Goal: Transaction & Acquisition: Purchase product/service

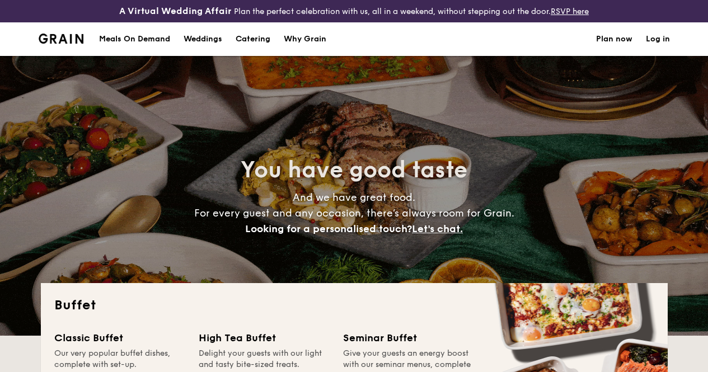
select select
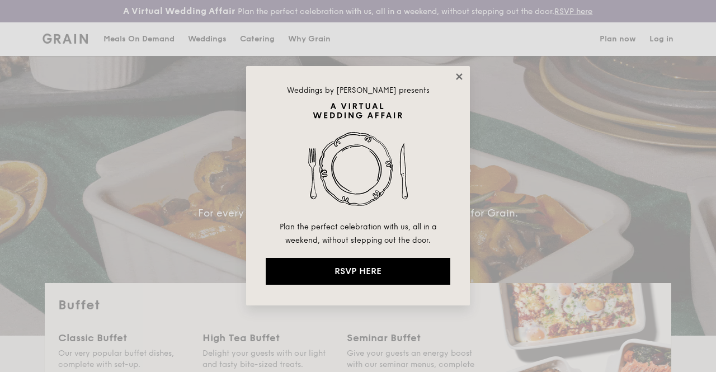
click at [458, 77] on icon at bounding box center [459, 76] width 6 height 6
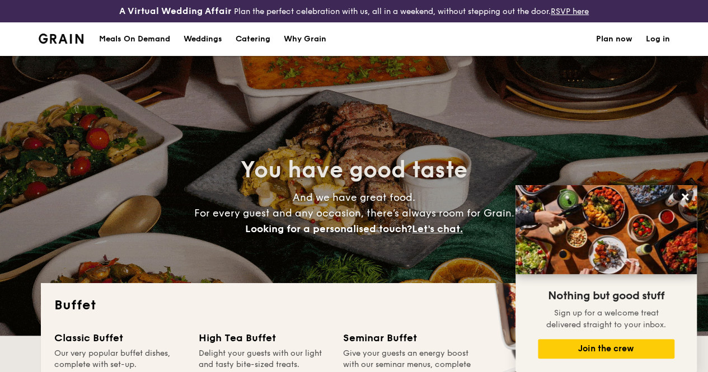
click at [156, 44] on div "Meals On Demand" at bounding box center [134, 39] width 71 height 34
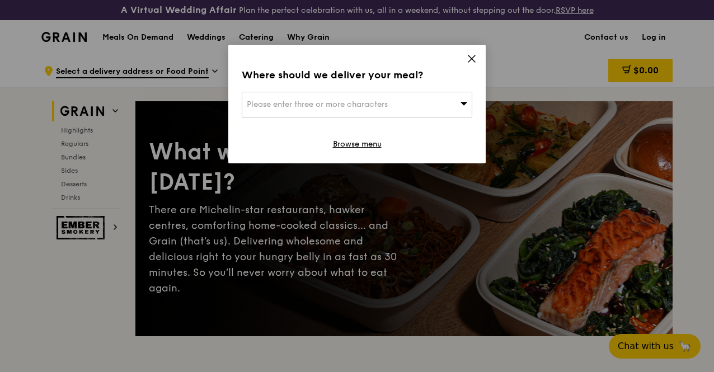
click at [465, 104] on icon at bounding box center [463, 103] width 7 height 3
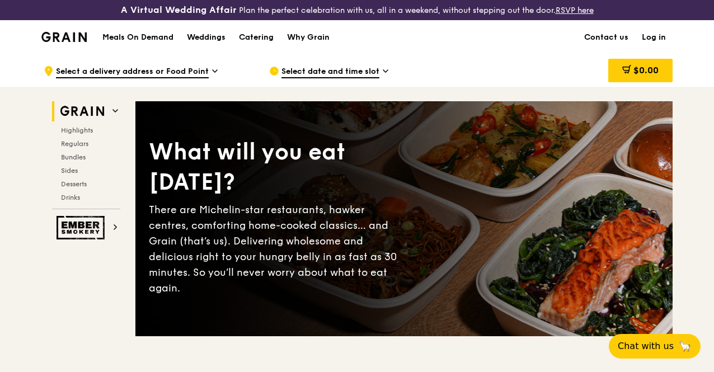
click at [156, 78] on span "Select a delivery address or Food Point" at bounding box center [132, 72] width 153 height 12
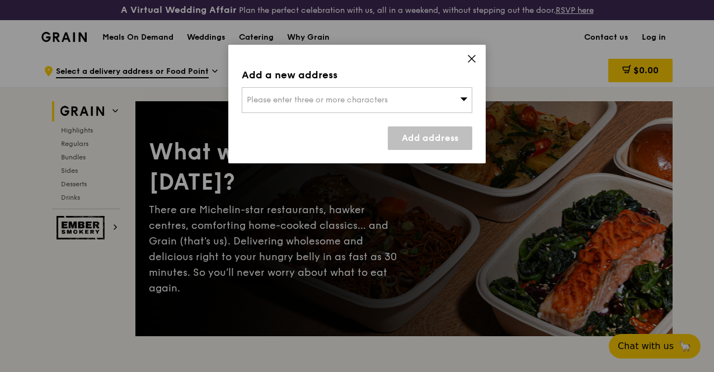
click at [282, 97] on span "Please enter three or more characters" at bounding box center [317, 100] width 141 height 10
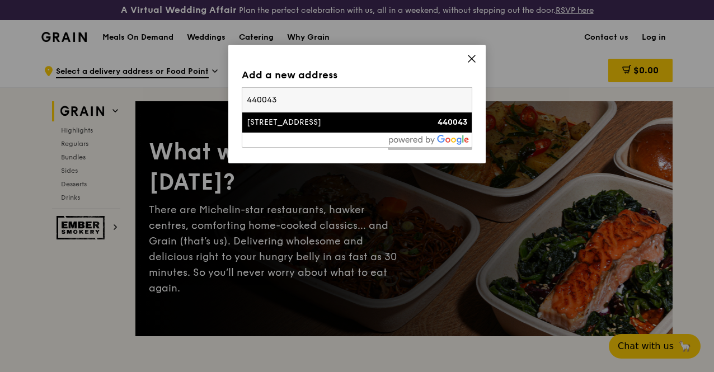
type input "440043"
click at [313, 121] on div "[STREET_ADDRESS]" at bounding box center [330, 122] width 166 height 11
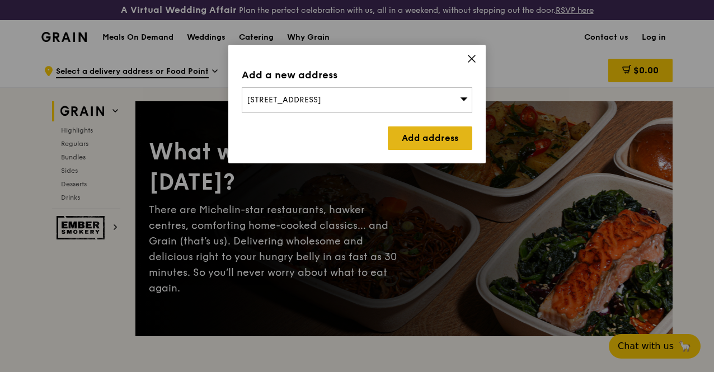
click at [417, 140] on link "Add address" at bounding box center [430, 138] width 84 height 24
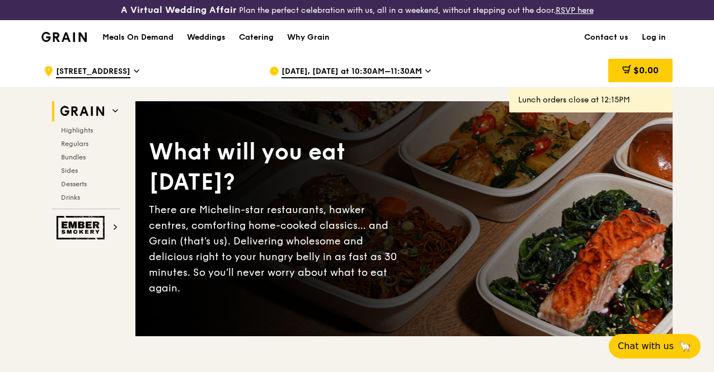
click at [370, 78] on span "[DATE], [DATE] at 10:30AM–11:30AM" at bounding box center [351, 72] width 140 height 12
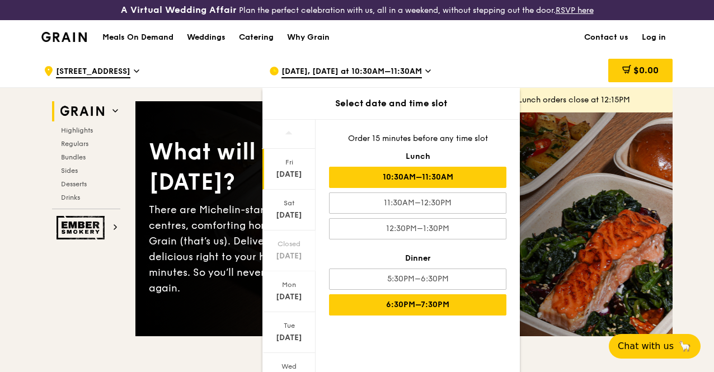
click at [427, 312] on div "6:30PM–7:30PM" at bounding box center [417, 304] width 177 height 21
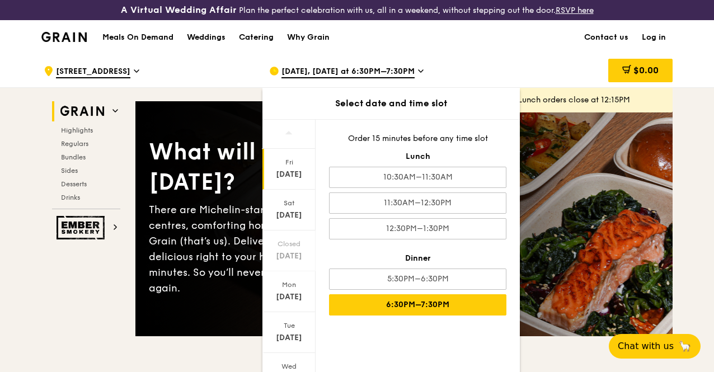
click at [431, 311] on div "6:30PM–7:30PM" at bounding box center [417, 304] width 177 height 21
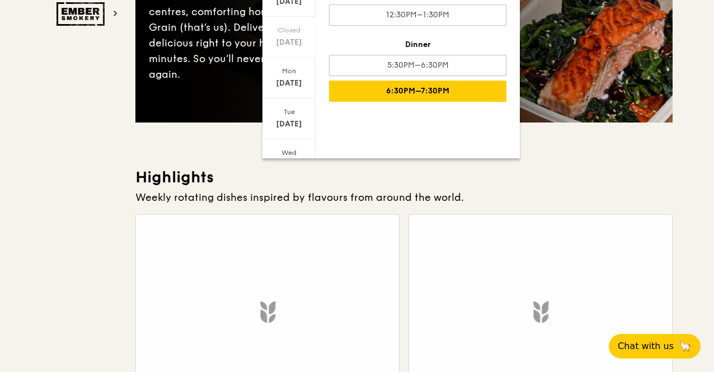
scroll to position [224, 0]
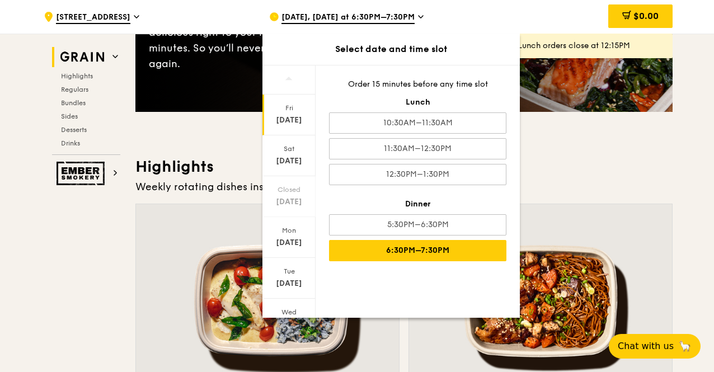
click at [288, 112] on div "[DATE]" at bounding box center [288, 115] width 53 height 41
click at [285, 119] on div "[DATE]" at bounding box center [289, 120] width 50 height 11
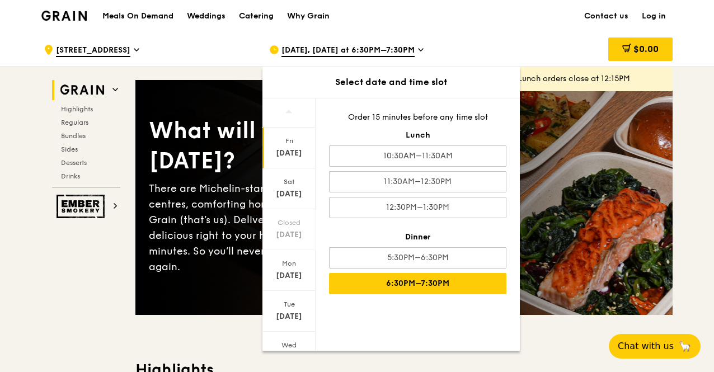
scroll to position [0, 0]
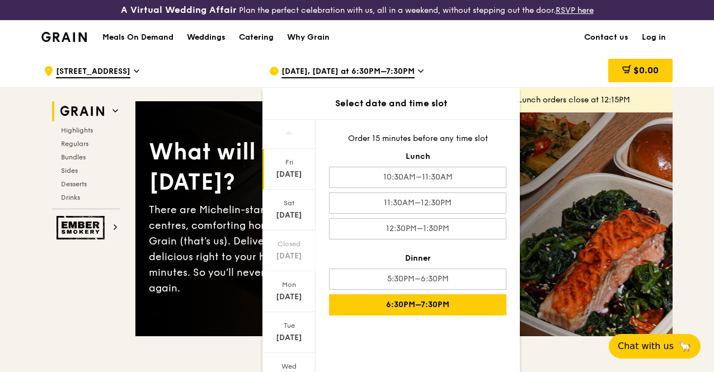
click at [564, 77] on div "$0.00" at bounding box center [582, 71] width 180 height 34
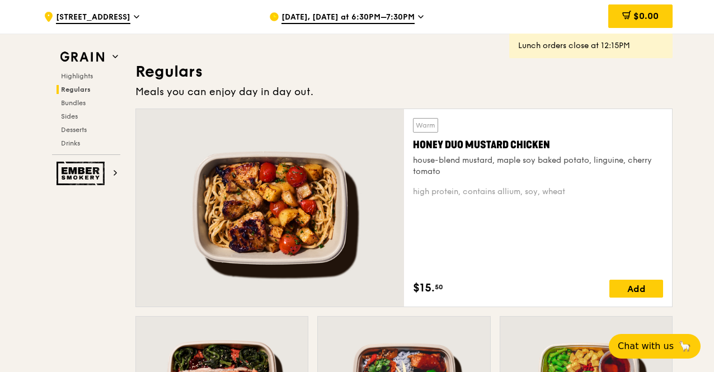
scroll to position [895, 0]
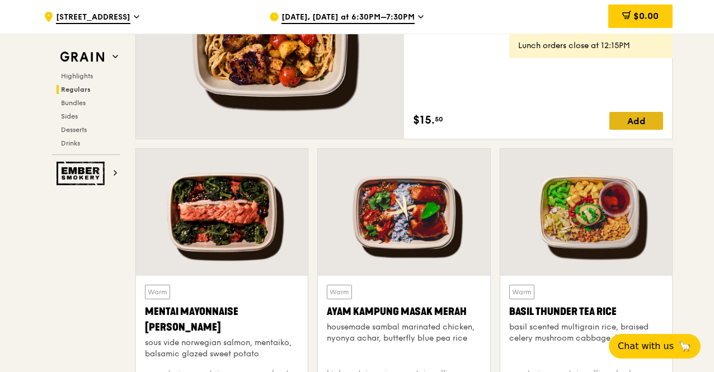
click at [628, 126] on div "Add" at bounding box center [636, 121] width 54 height 18
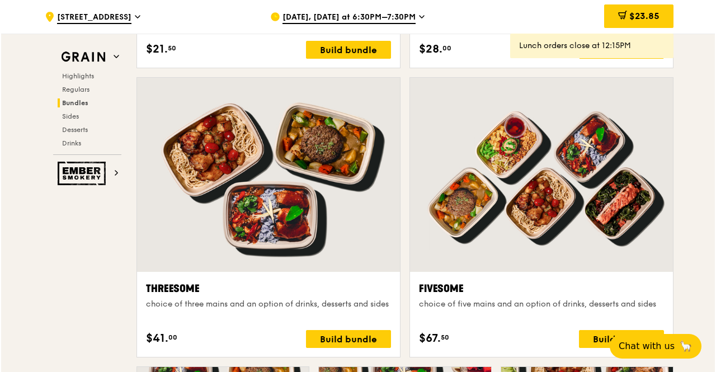
scroll to position [1902, 0]
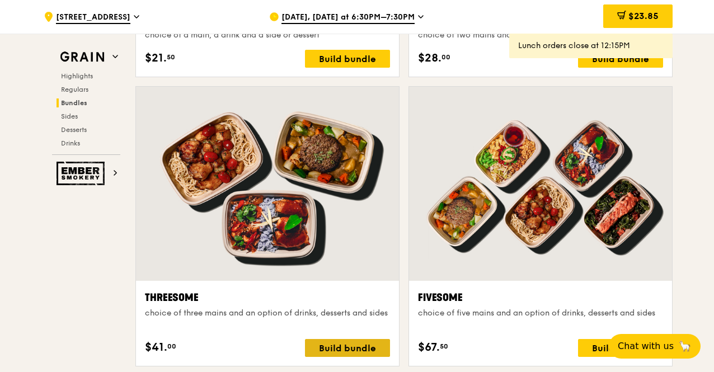
click at [352, 356] on div "Build bundle" at bounding box center [347, 348] width 85 height 18
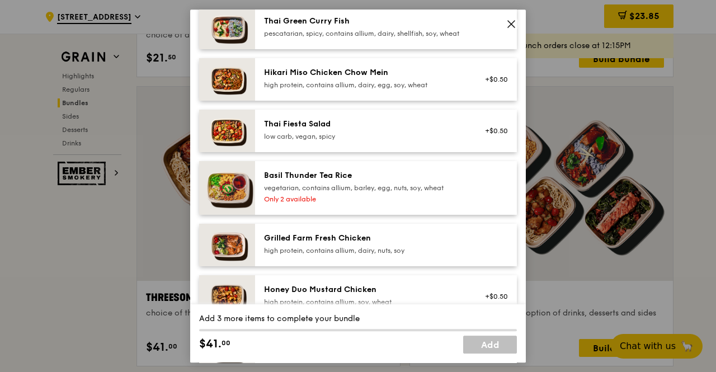
scroll to position [168, 0]
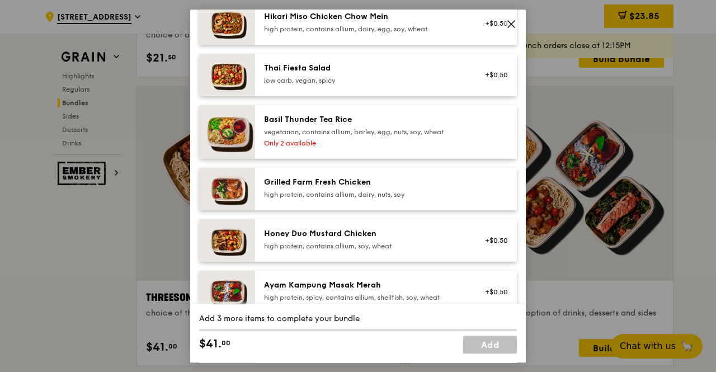
click at [231, 200] on img at bounding box center [227, 189] width 56 height 43
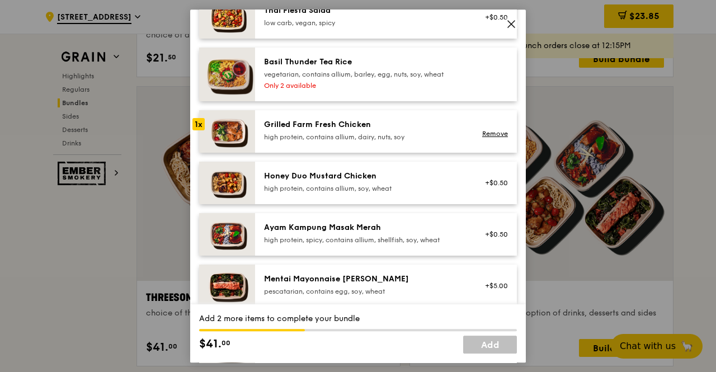
scroll to position [224, 0]
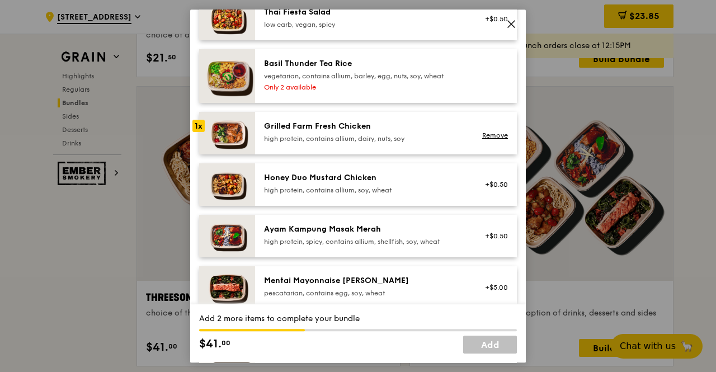
click at [367, 184] on div "Honey Duo Mustard Chicken" at bounding box center [364, 177] width 201 height 11
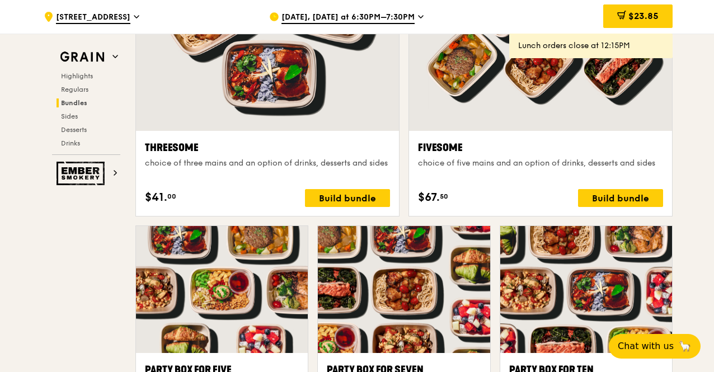
scroll to position [2070, 0]
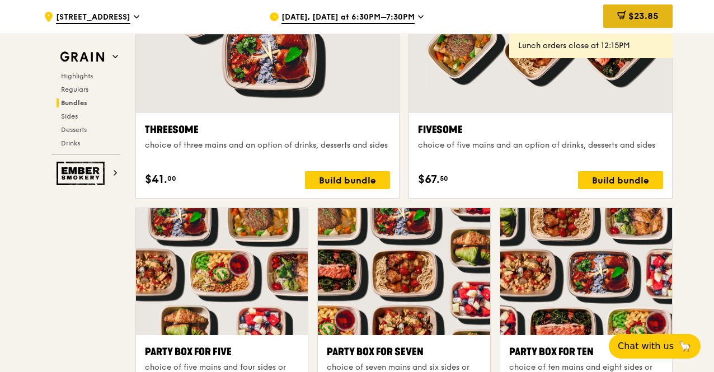
click at [651, 11] on span "$23.85" at bounding box center [643, 16] width 30 height 11
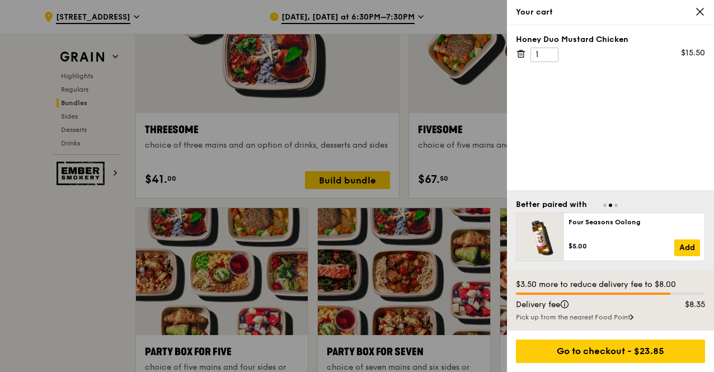
click at [702, 10] on icon at bounding box center [700, 11] width 7 height 7
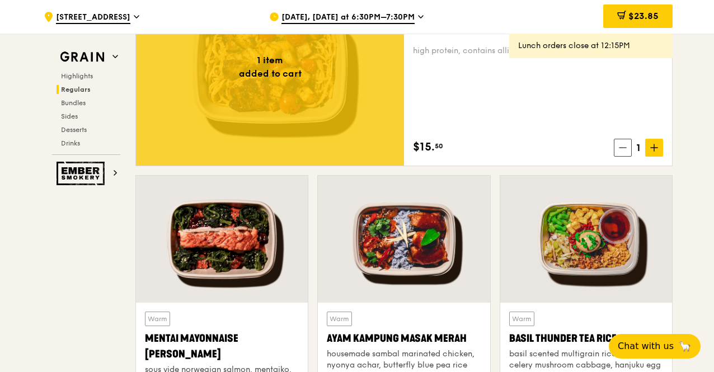
scroll to position [727, 0]
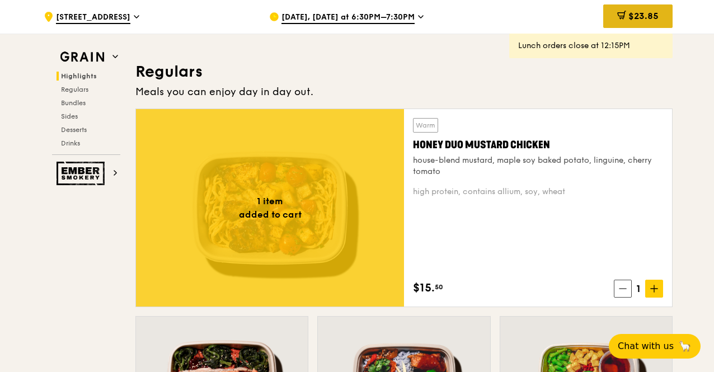
click at [636, 17] on span "$23.85" at bounding box center [643, 16] width 30 height 11
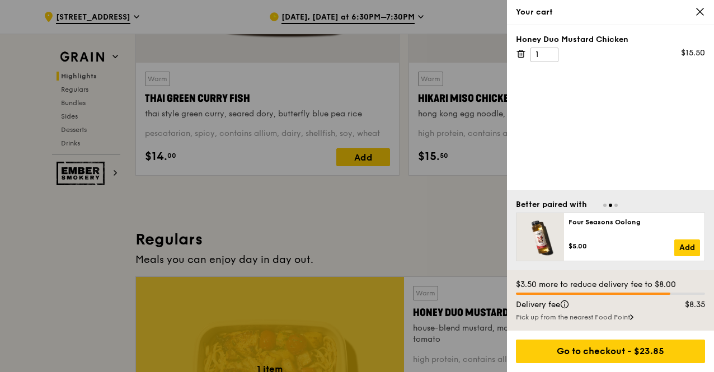
scroll to position [560, 0]
click at [703, 11] on icon at bounding box center [700, 12] width 10 height 10
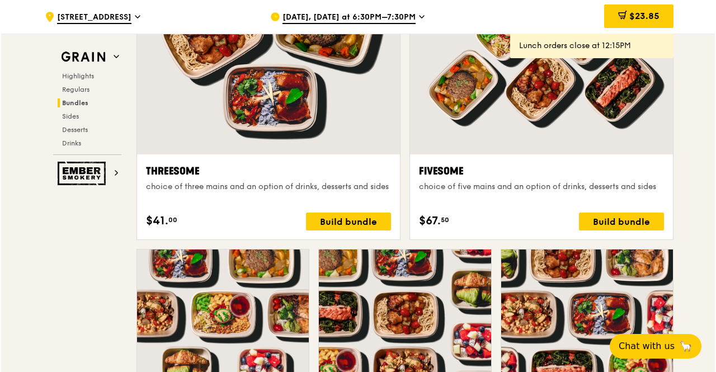
scroll to position [1902, 0]
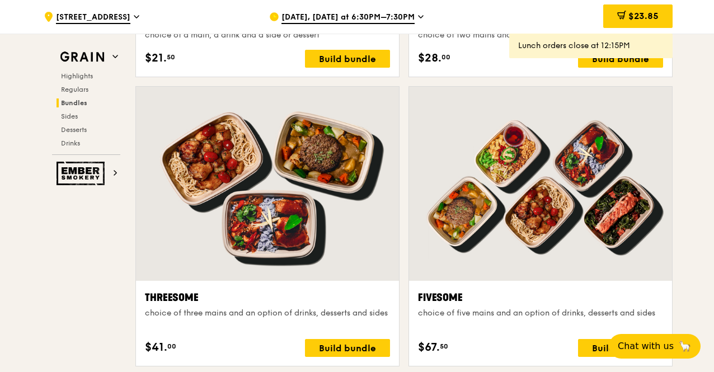
click at [309, 225] on div at bounding box center [267, 184] width 263 height 194
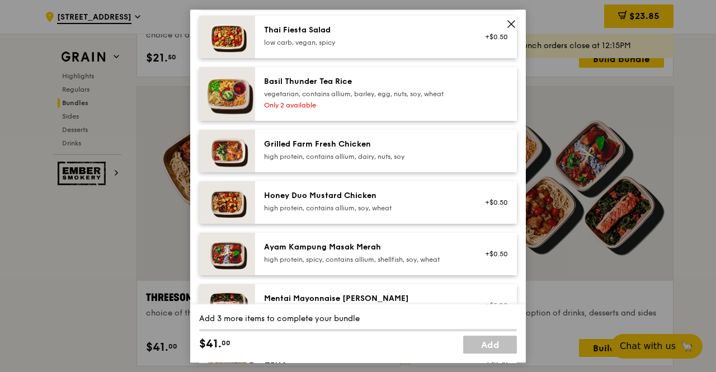
scroll to position [224, 0]
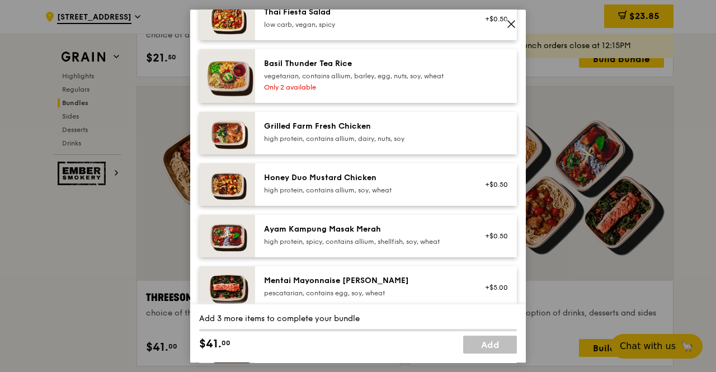
click at [241, 190] on img at bounding box center [227, 184] width 56 height 43
click at [308, 235] on div "Ayam Kampung Masak Merah" at bounding box center [364, 229] width 201 height 11
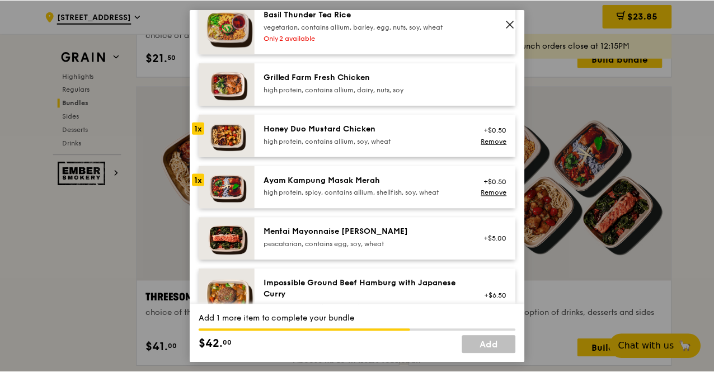
scroll to position [269, 0]
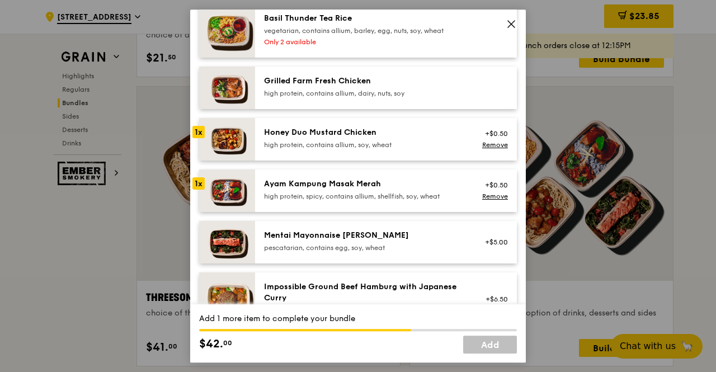
click at [355, 96] on div "Grilled Farm Fresh Chicken high protein, contains allium, dairy, nuts, soy" at bounding box center [364, 87] width 201 height 22
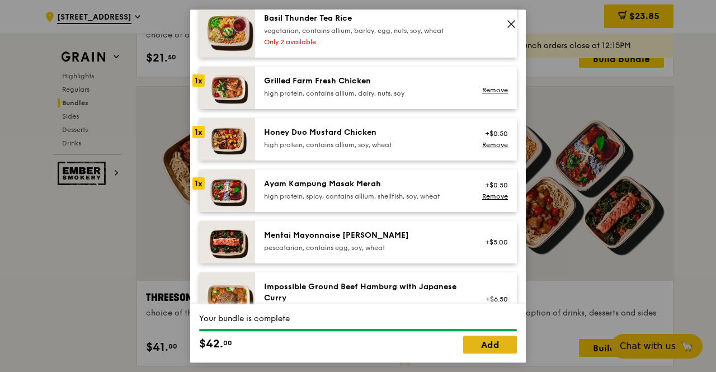
click at [492, 341] on link "Add" at bounding box center [490, 345] width 54 height 18
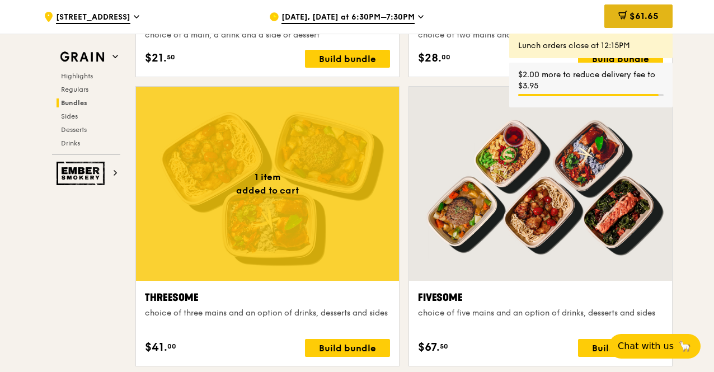
click at [641, 16] on span "$61.65" at bounding box center [643, 16] width 29 height 11
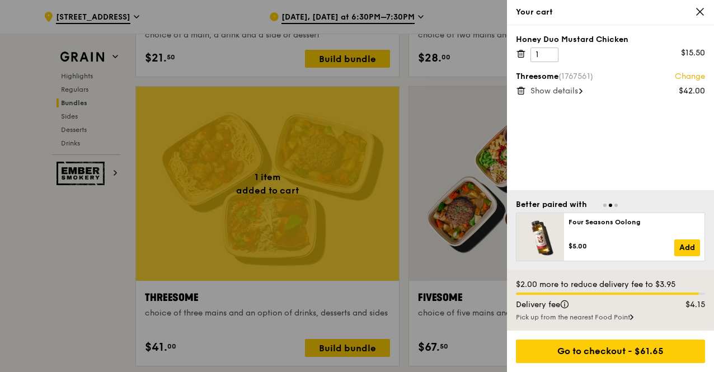
click at [561, 90] on span "Show details" at bounding box center [554, 91] width 48 height 10
click at [561, 90] on span "Hide details" at bounding box center [552, 91] width 45 height 10
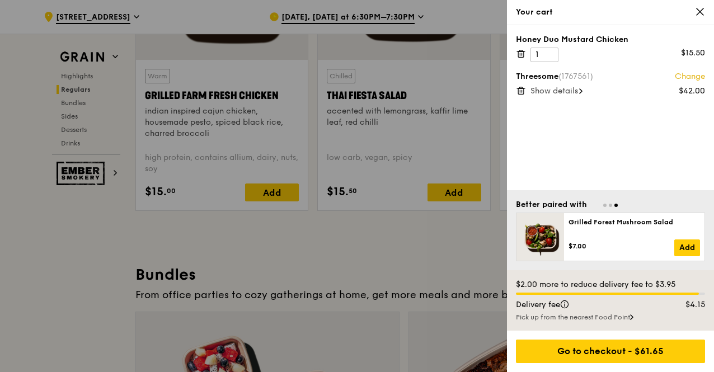
scroll to position [1063, 0]
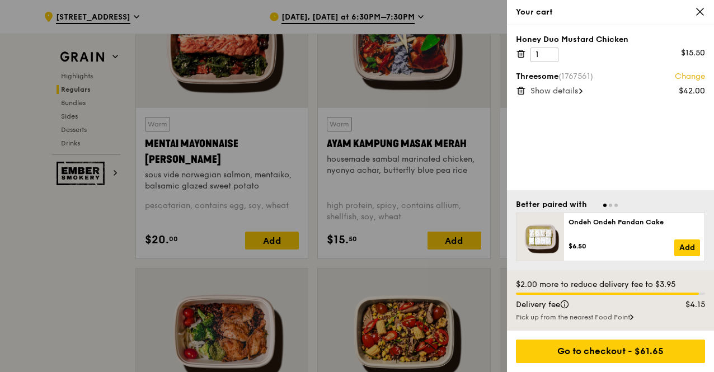
click at [69, 245] on div at bounding box center [357, 186] width 714 height 372
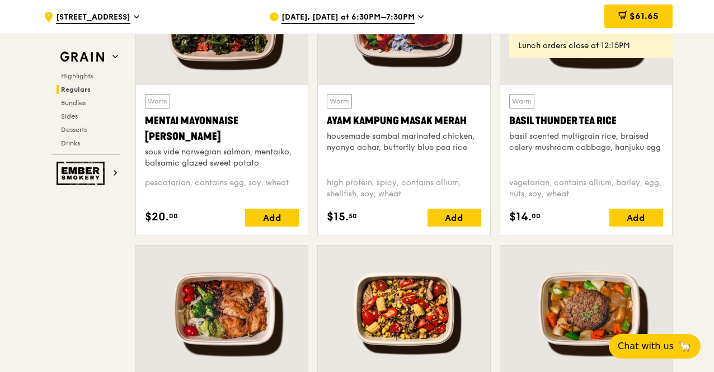
scroll to position [1175, 0]
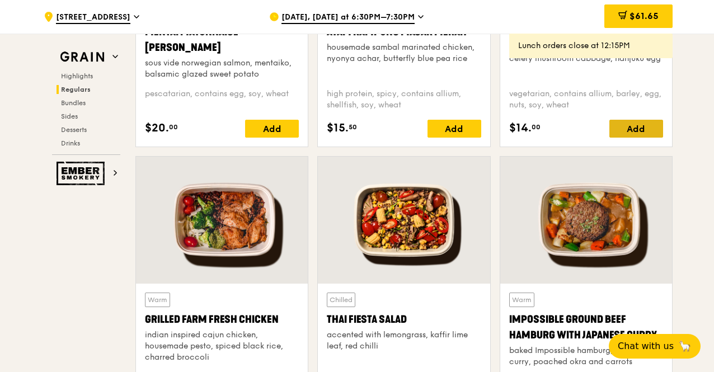
click at [637, 138] on div "Add" at bounding box center [636, 129] width 54 height 18
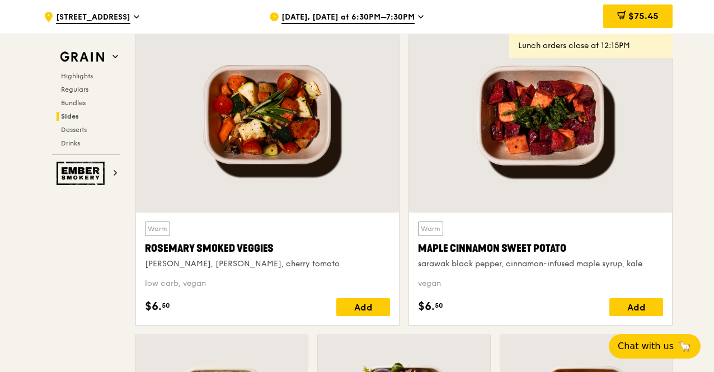
scroll to position [2910, 0]
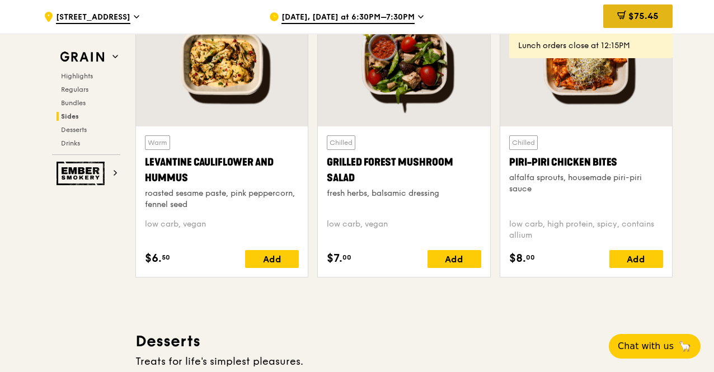
click at [648, 15] on span "$75.45" at bounding box center [643, 16] width 30 height 11
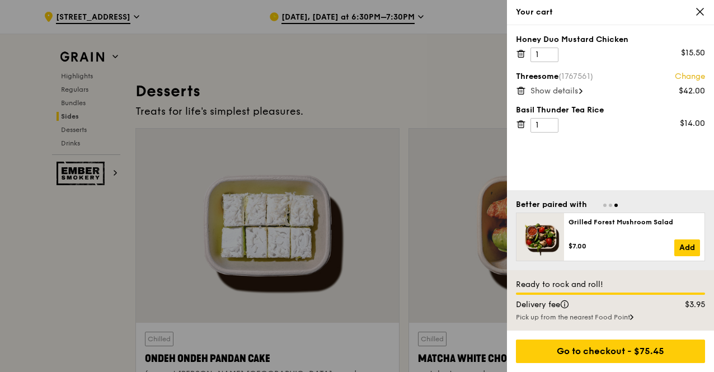
scroll to position [3189, 0]
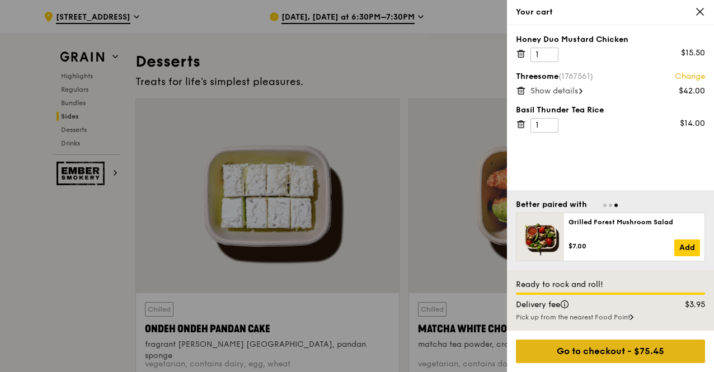
click at [586, 351] on div "Go to checkout - $75.45" at bounding box center [610, 352] width 189 height 24
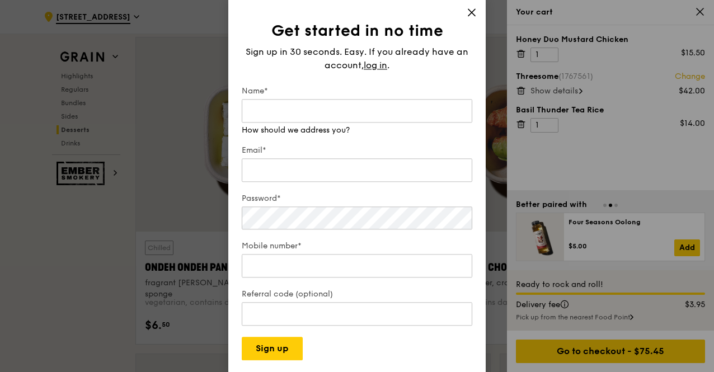
scroll to position [3301, 0]
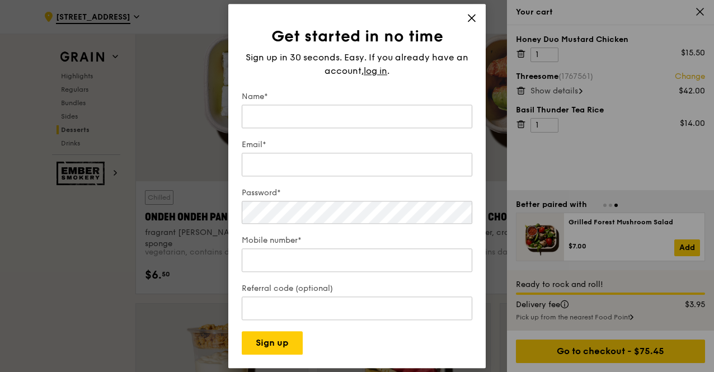
click at [470, 14] on icon at bounding box center [472, 18] width 10 height 10
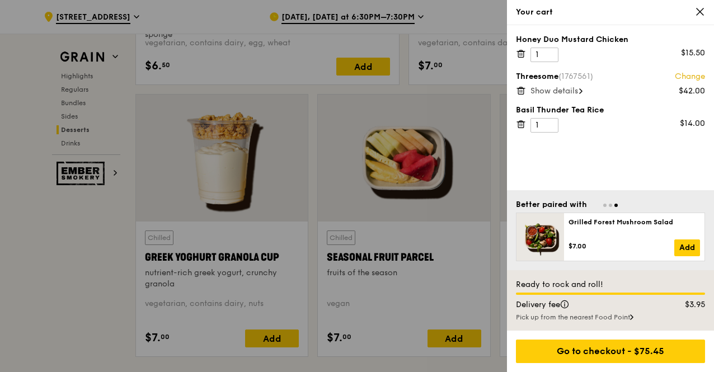
scroll to position [3525, 0]
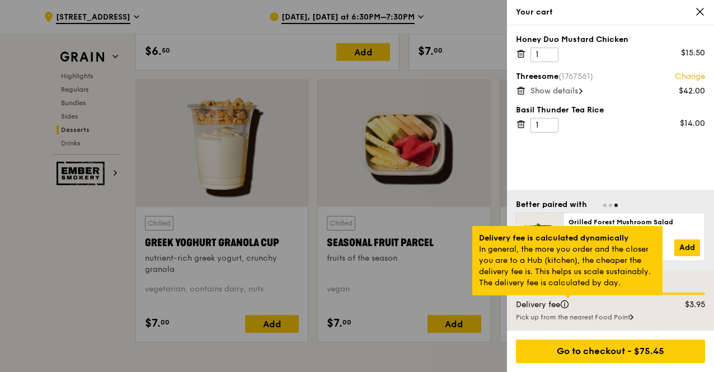
click at [566, 298] on div at bounding box center [568, 296] width 6 height 3
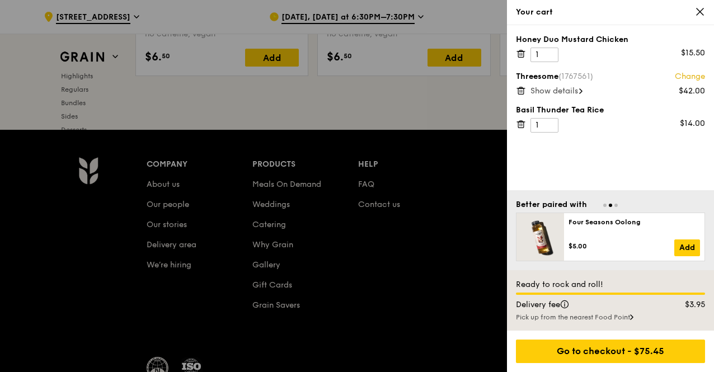
scroll to position [4769, 0]
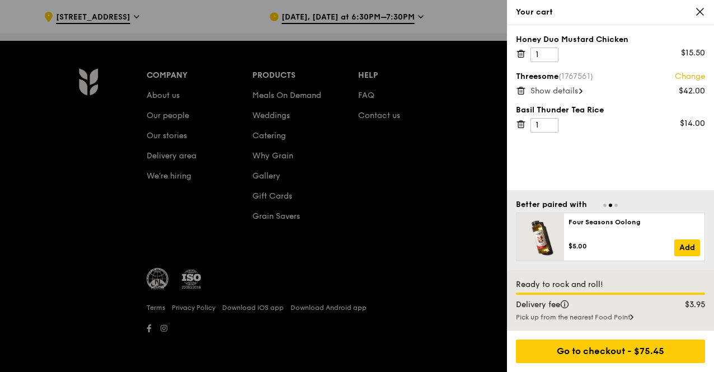
drag, startPoint x: 699, startPoint y: 11, endPoint x: 700, endPoint y: 4, distance: 6.8
click at [699, 10] on icon at bounding box center [700, 11] width 7 height 7
